Goal: Task Accomplishment & Management: Use online tool/utility

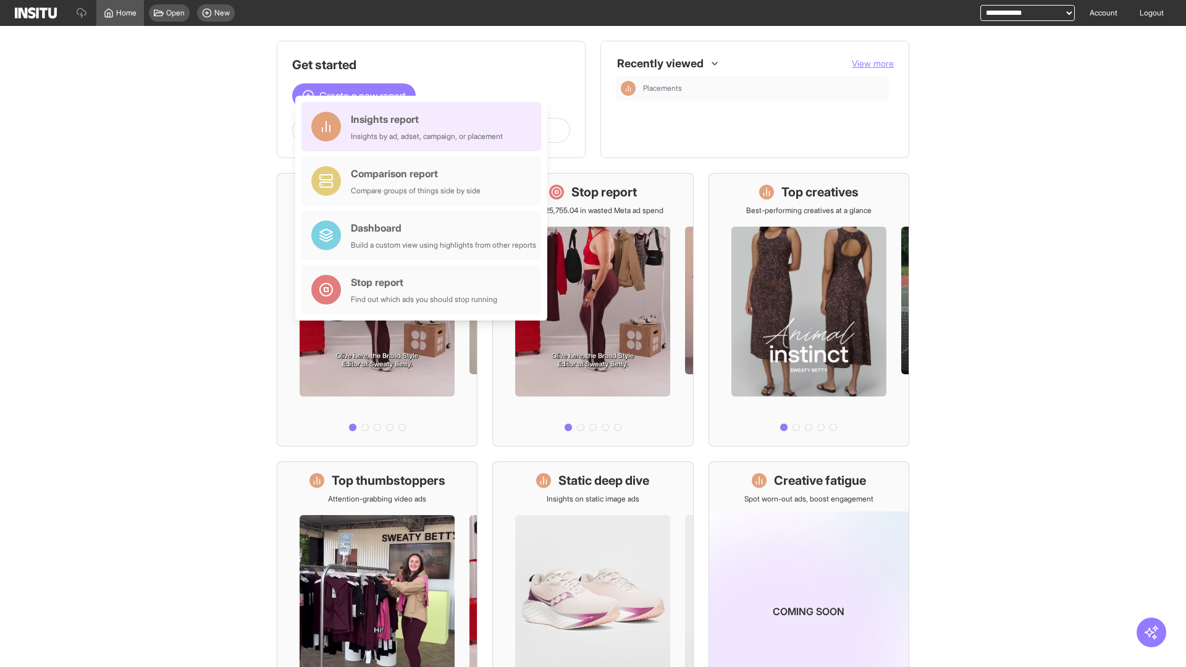
click at [425, 127] on div "Insights report Insights by ad, adset, campaign, or placement" at bounding box center [427, 127] width 152 height 30
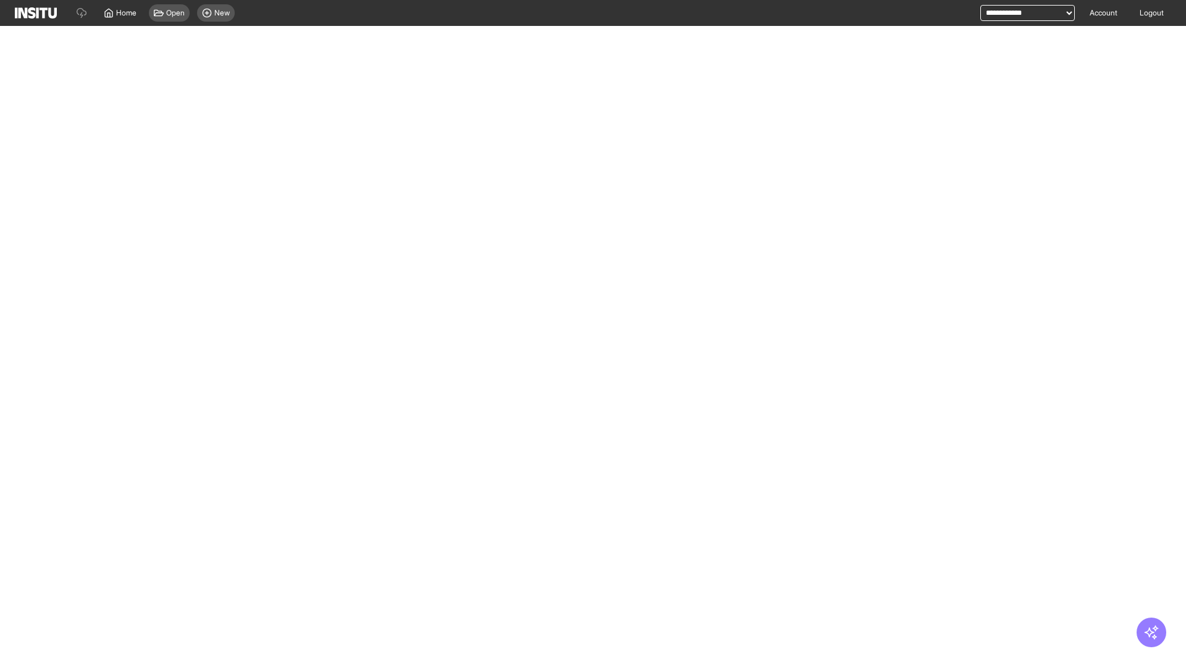
select select "**"
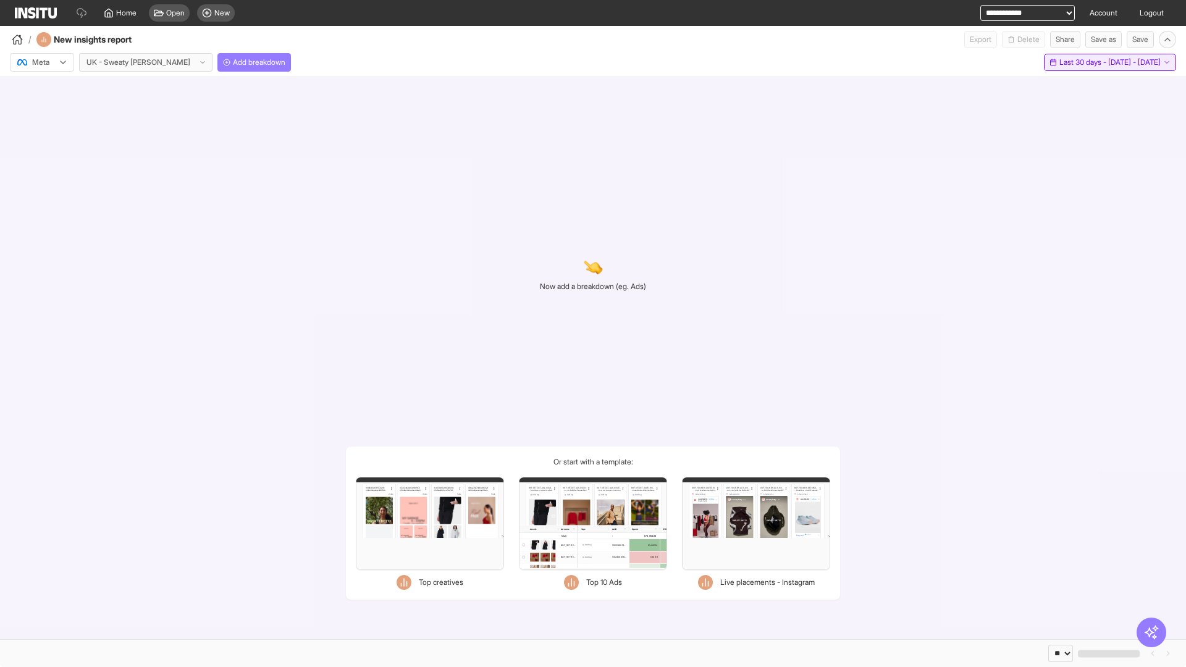
click at [1084, 62] on span "Last 30 days - [DATE] - [DATE]" at bounding box center [1110, 62] width 101 height 10
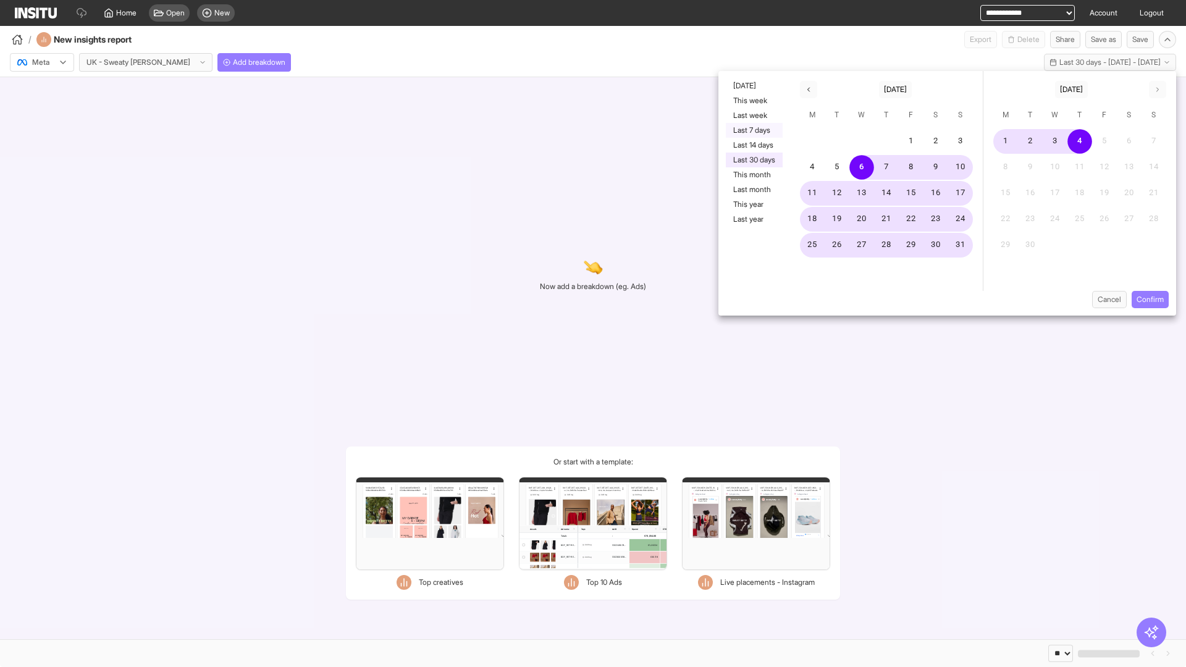
click at [753, 130] on button "Last 7 days" at bounding box center [754, 130] width 57 height 15
